Goal: Find specific fact: Find specific fact

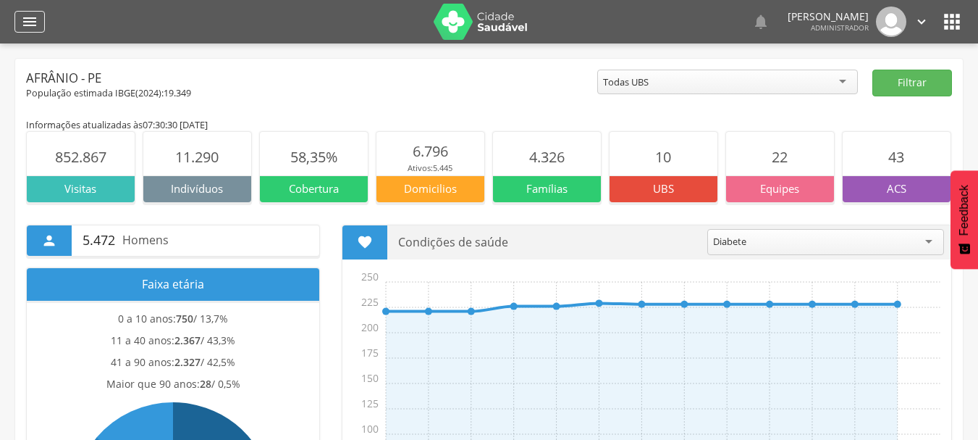
click at [32, 16] on icon "" at bounding box center [29, 21] width 17 height 17
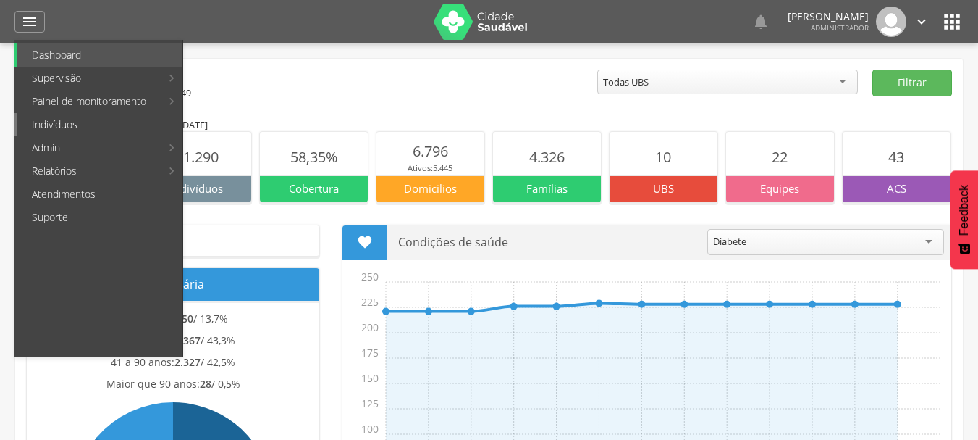
click at [82, 122] on link "Indivíduos" at bounding box center [99, 124] width 165 height 23
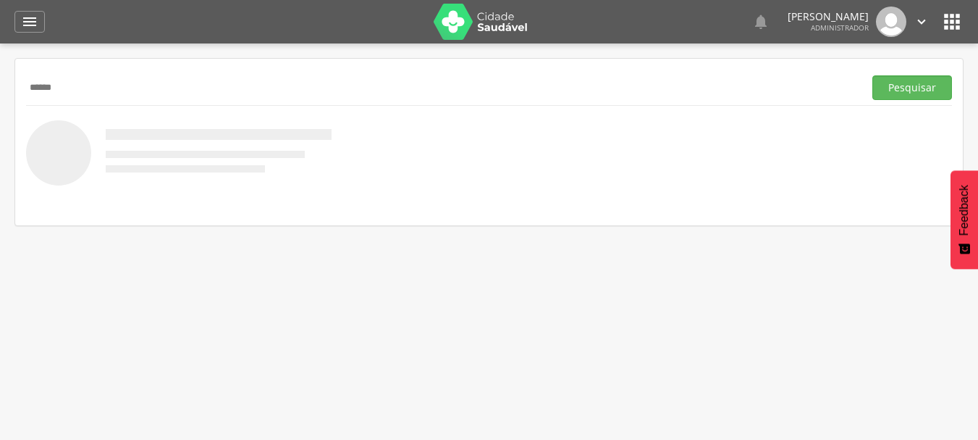
type input "******"
click at [873, 75] on button "Pesquisar" at bounding box center [913, 87] width 80 height 25
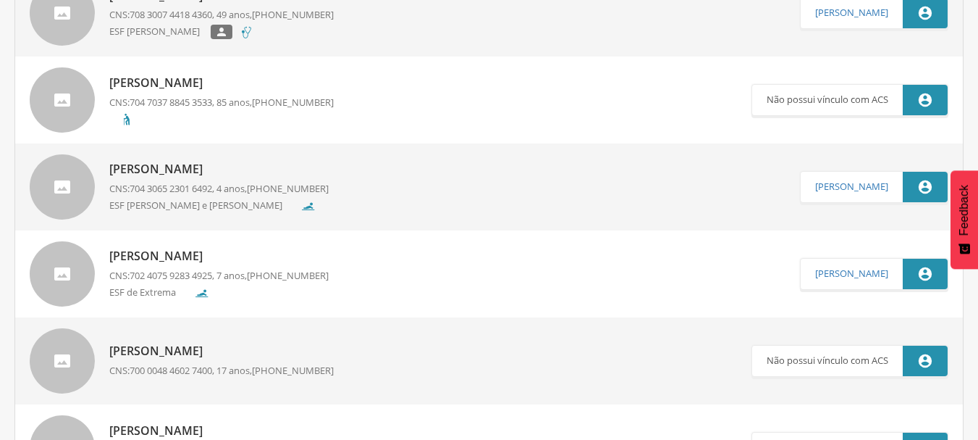
scroll to position [579, 0]
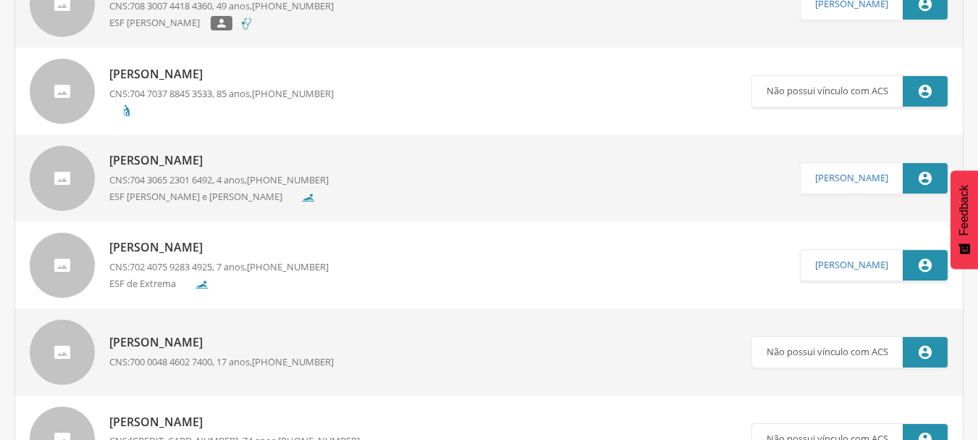
click at [246, 72] on p "[PERSON_NAME]" at bounding box center [221, 74] width 225 height 17
type input "**********"
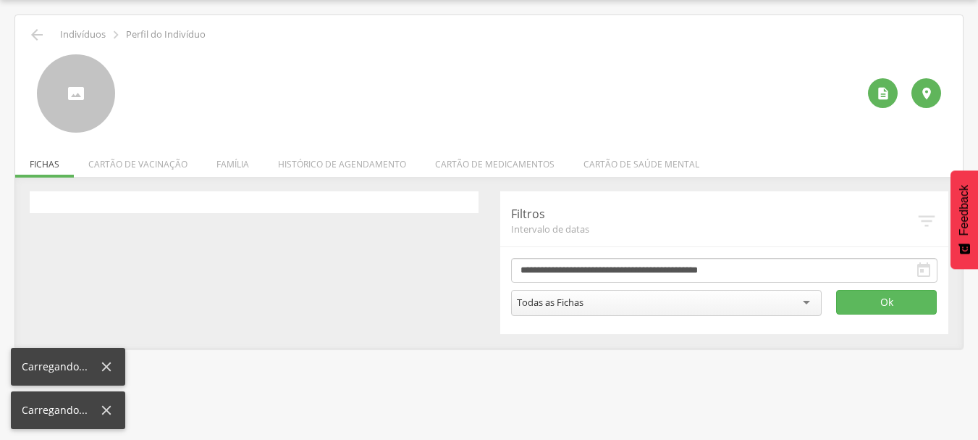
scroll to position [43, 0]
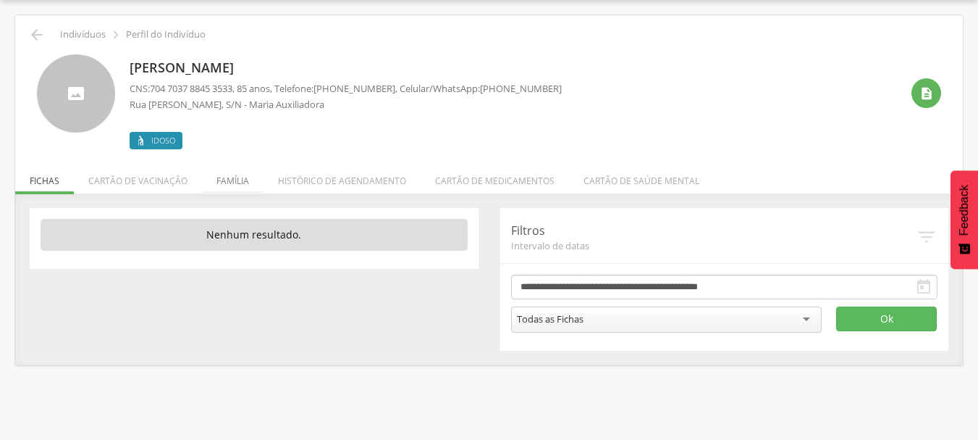
click at [230, 181] on li "Família" at bounding box center [233, 177] width 62 height 34
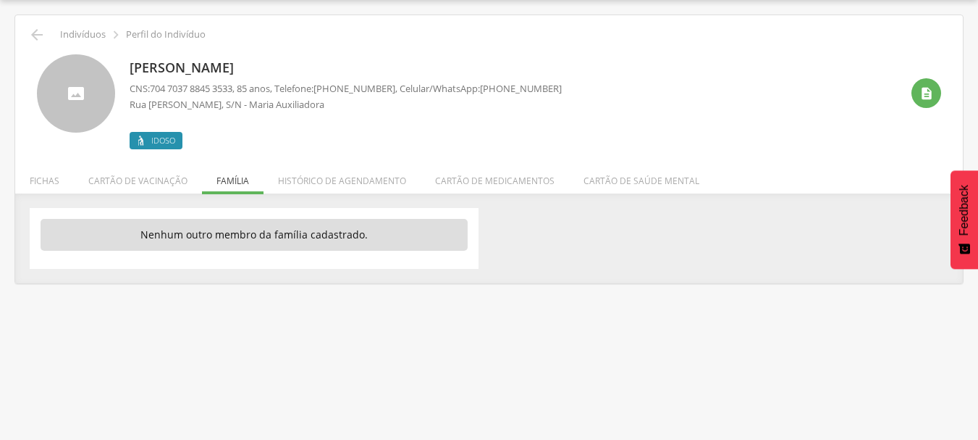
drag, startPoint x: 128, startPoint y: 67, endPoint x: 397, endPoint y: 90, distance: 269.6
click at [397, 90] on div "[PERSON_NAME] CNS: [PHONE_NUMBER] , 85 anos, Telefone: [PHONE_NUMBER] , Celular…" at bounding box center [489, 101] width 905 height 95
copy div "[PERSON_NAME] CNS: [PHONE_NUMBER] , 85 anos, Telefone: [PHONE_NUMBER]"
click at [159, 66] on p "[PERSON_NAME]" at bounding box center [346, 68] width 432 height 19
drag, startPoint x: 130, startPoint y: 67, endPoint x: 544, endPoint y: 100, distance: 414.9
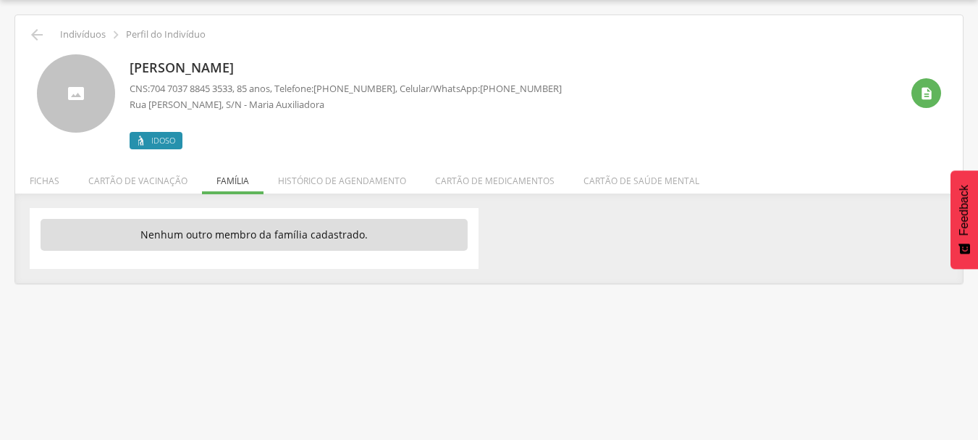
click at [544, 100] on div "[PERSON_NAME] CNS: [PHONE_NUMBER] , 85 anos, Telefone: [PHONE_NUMBER] , Celular…" at bounding box center [346, 101] width 432 height 95
copy div "[PERSON_NAME] CNS: [PHONE_NUMBER] , 85 anos, Telefone: [PHONE_NUMBER] , Celular…"
click at [232, 85] on span "704 7037 8845 3533" at bounding box center [191, 88] width 83 height 13
drag, startPoint x: 143, startPoint y: 107, endPoint x: 329, endPoint y: 108, distance: 186.1
click at [329, 108] on p "Rua [PERSON_NAME], S/N - Maria Auxiliadora" at bounding box center [346, 105] width 432 height 14
